Goal: Use online tool/utility: Utilize a website feature to perform a specific function

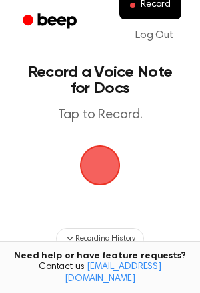
click at [99, 161] on span "button" at bounding box center [100, 164] width 53 height 53
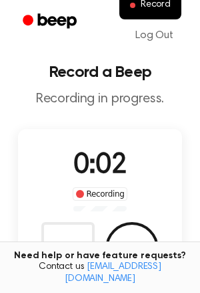
click at [99, 161] on span "0:02" at bounding box center [100, 166] width 53 height 28
click at [116, 233] on div "Delete Save" at bounding box center [100, 248] width 118 height 53
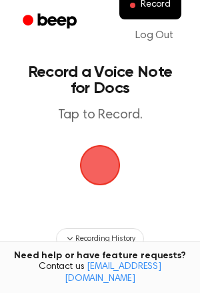
click at [110, 198] on span "button" at bounding box center [100, 165] width 66 height 66
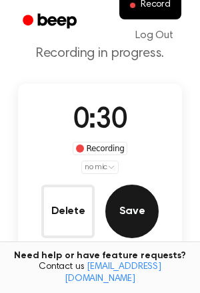
scroll to position [49, 0]
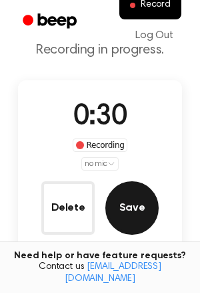
click at [128, 221] on button "Save" at bounding box center [132, 207] width 53 height 53
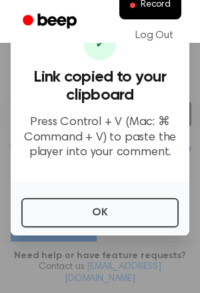
scroll to position [89, 0]
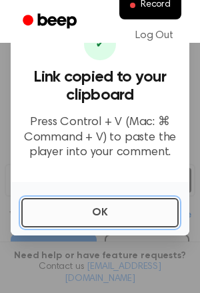
click at [94, 218] on button "OK" at bounding box center [100, 212] width 158 height 29
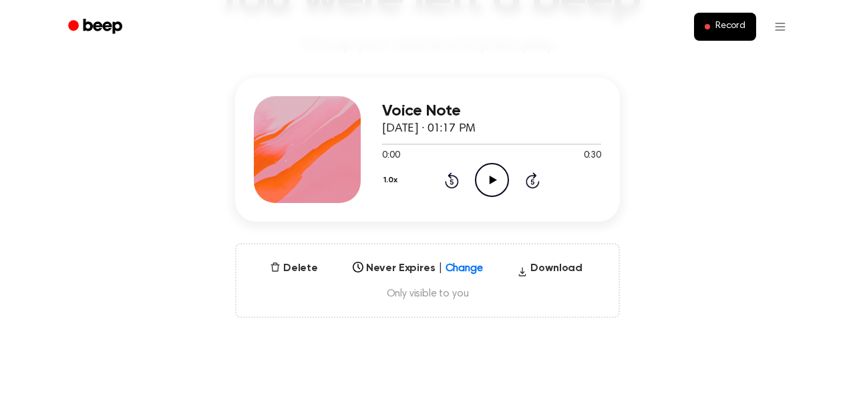
scroll to position [131, 0]
